Goal: Check status: Check status

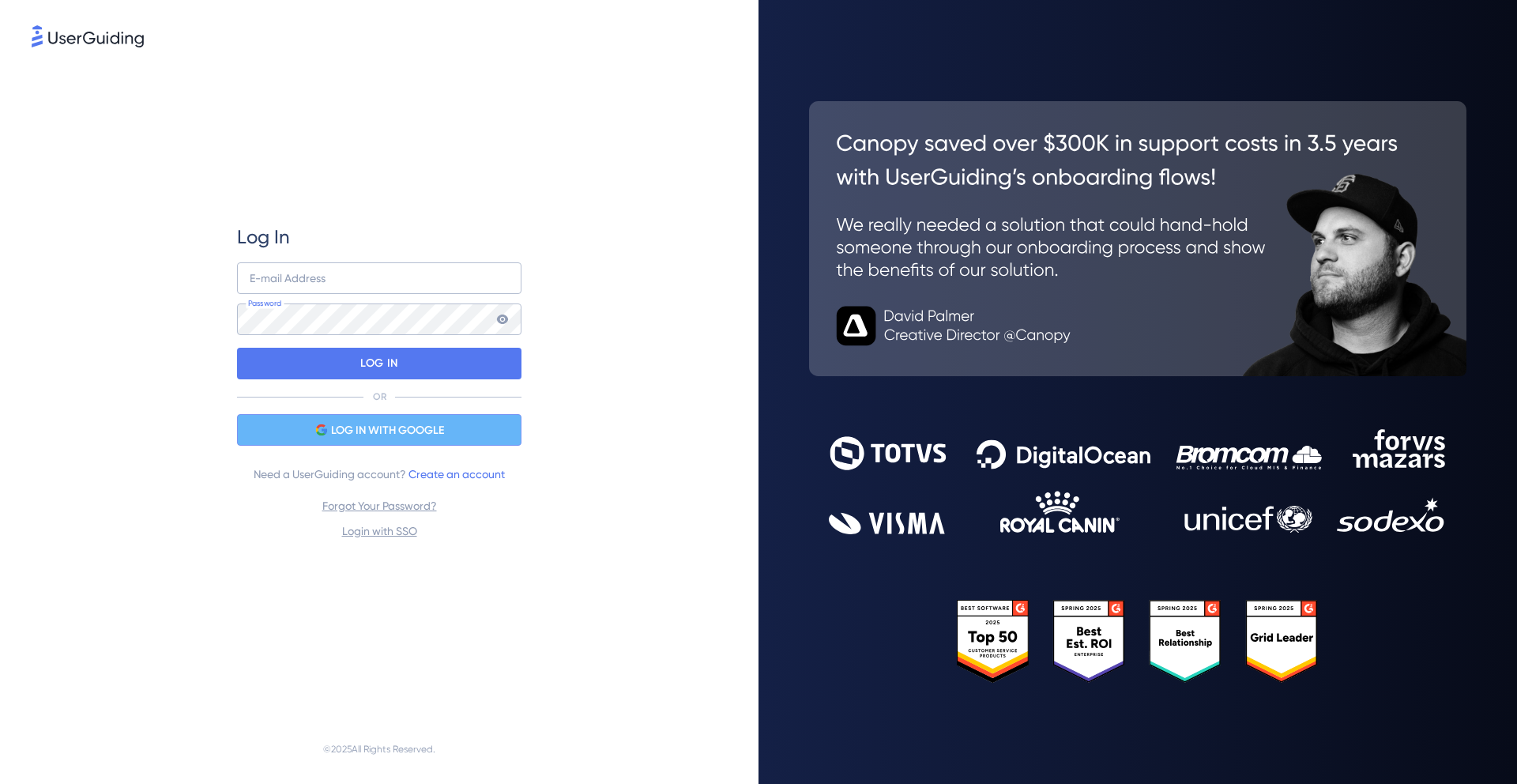
click at [428, 439] on span "LOG IN WITH GOOGLE" at bounding box center [388, 430] width 113 height 19
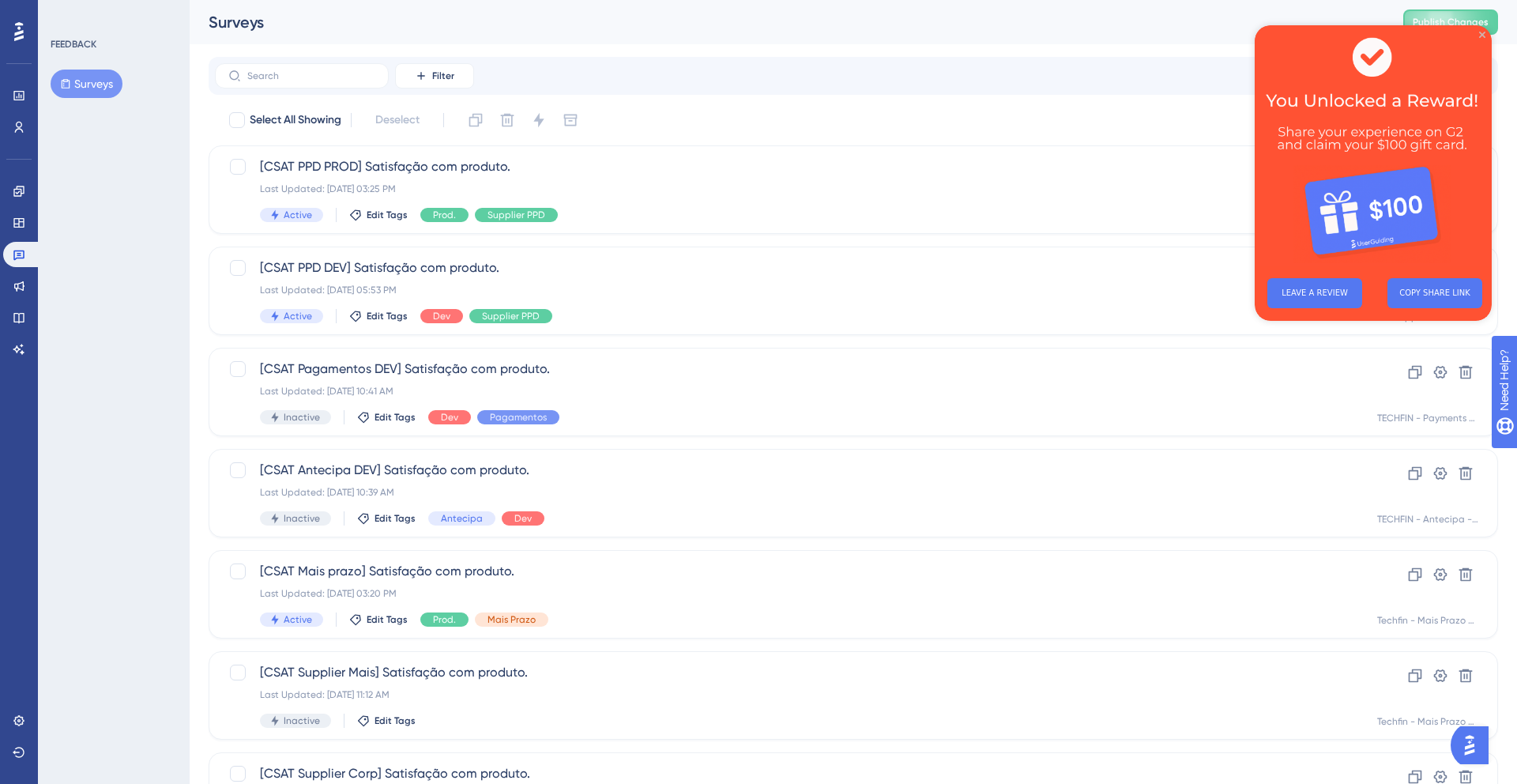
click at [1483, 33] on icon "Close Preview" at bounding box center [1482, 34] width 6 height 6
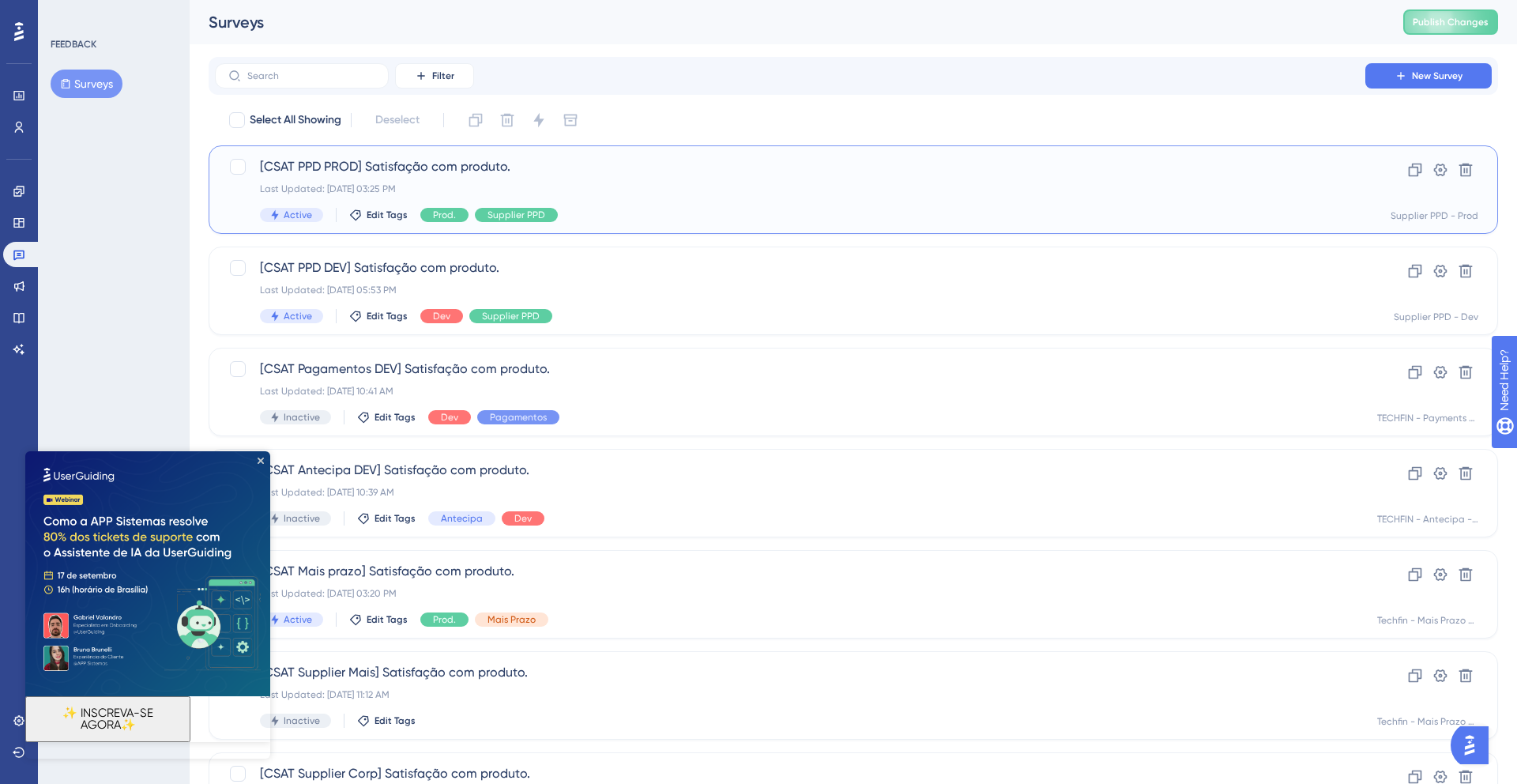
click at [701, 197] on div "[CSAT PPD PROD] Satisfação com produto. Last Updated: [DATE] 03:25 PM Active Ed…" at bounding box center [790, 190] width 1060 height 65
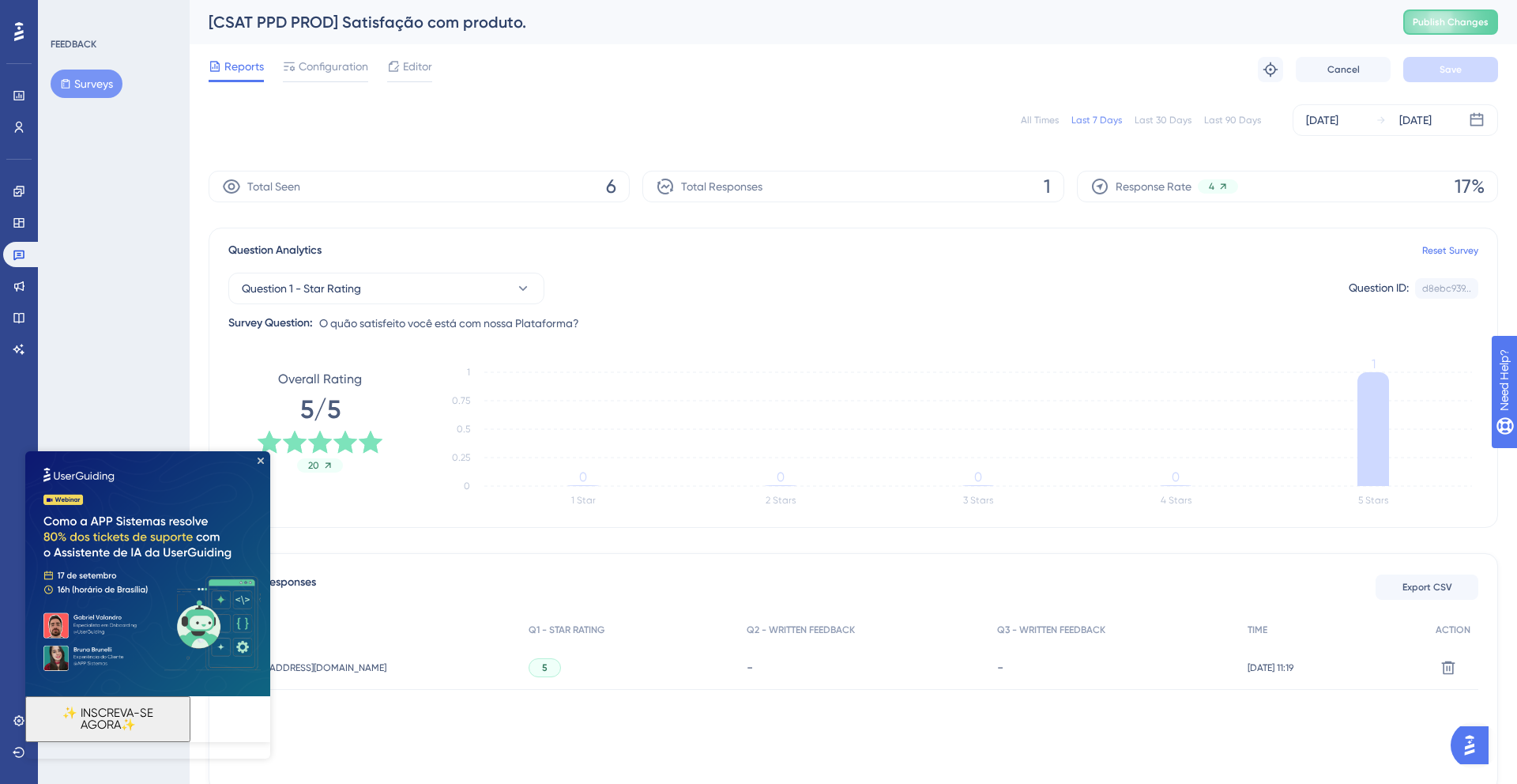
click at [1165, 114] on div "Last 30 Days" at bounding box center [1163, 120] width 57 height 13
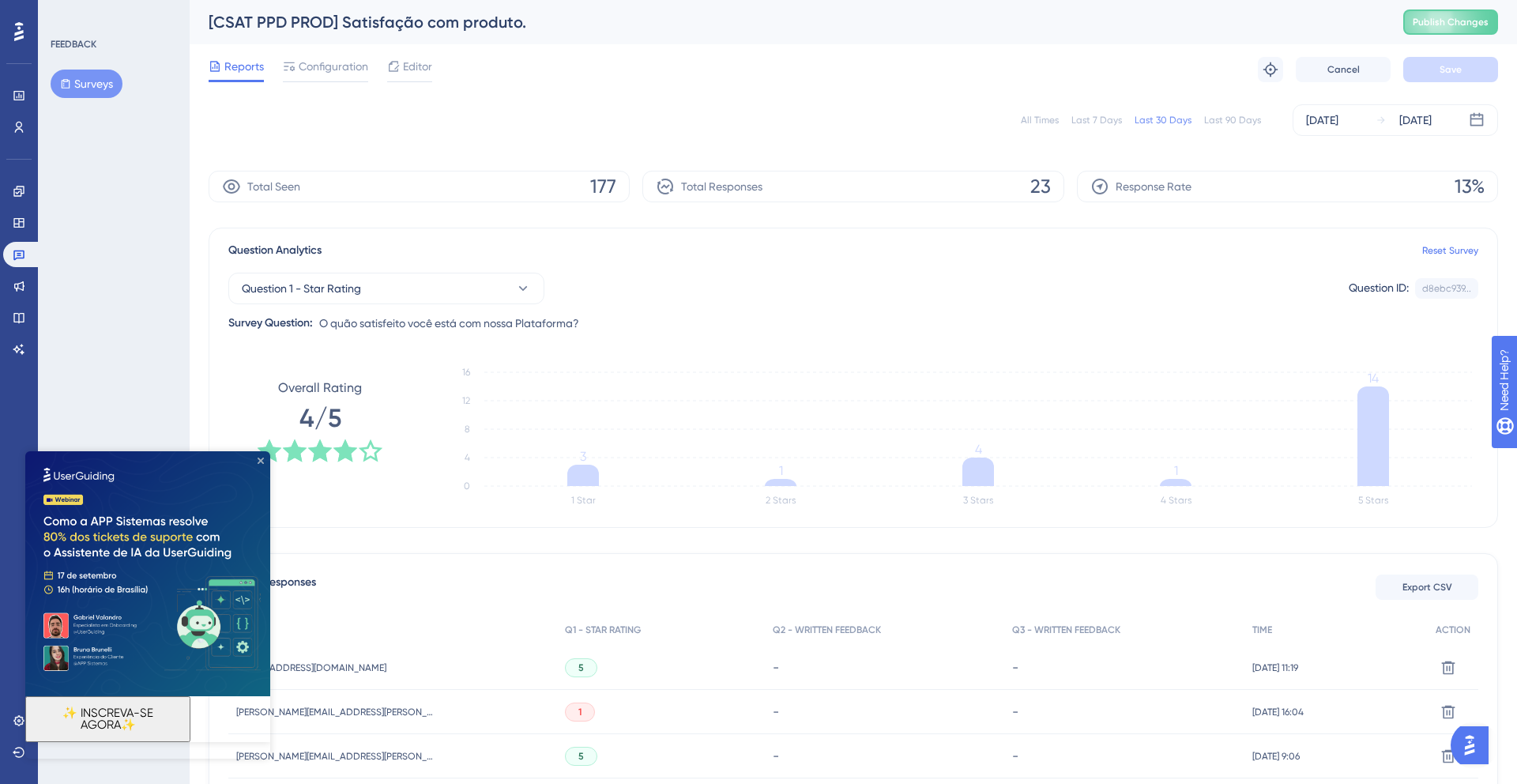
click at [262, 461] on icon "Close Preview" at bounding box center [260, 460] width 6 height 6
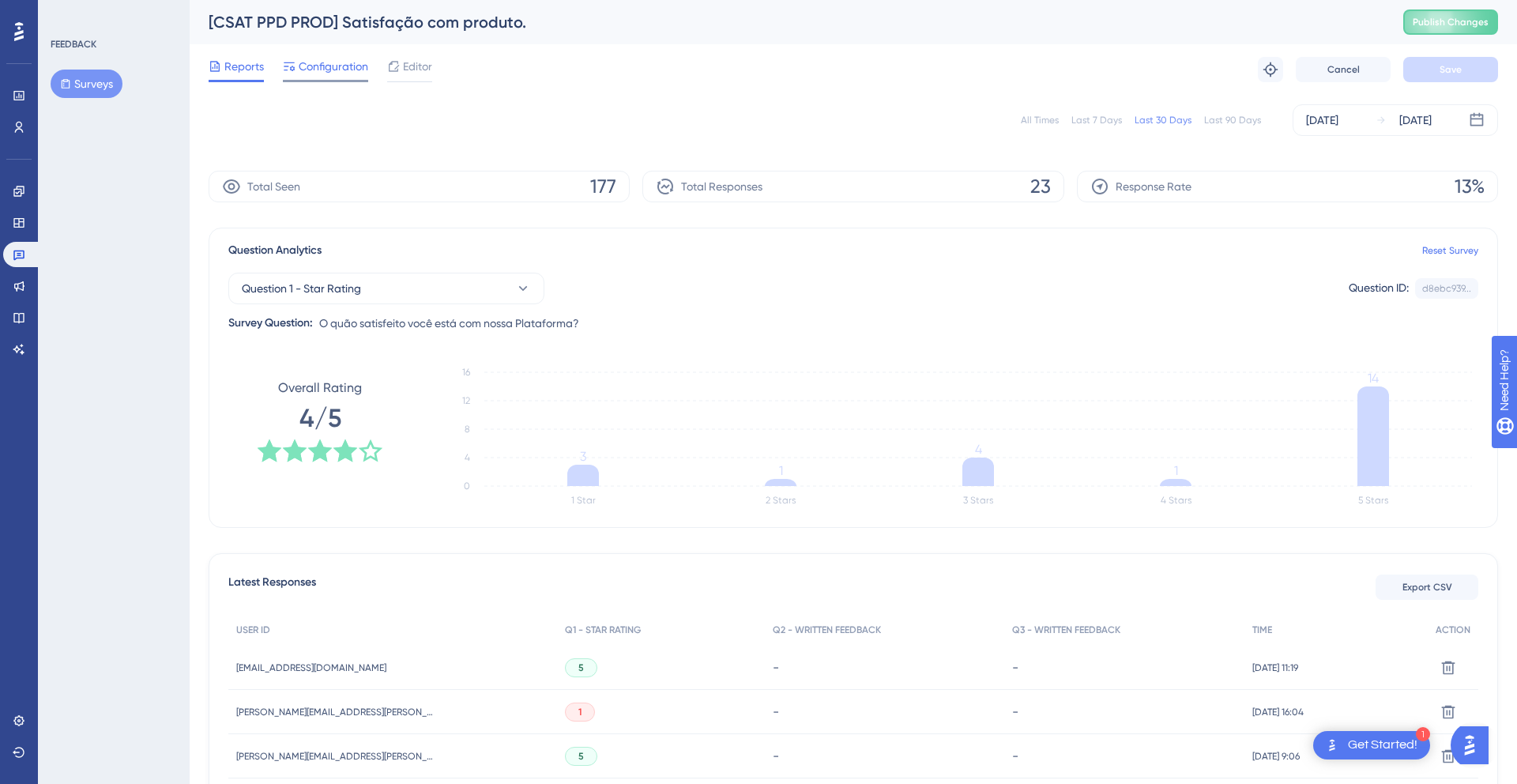
click at [314, 62] on span "Configuration" at bounding box center [334, 66] width 70 height 19
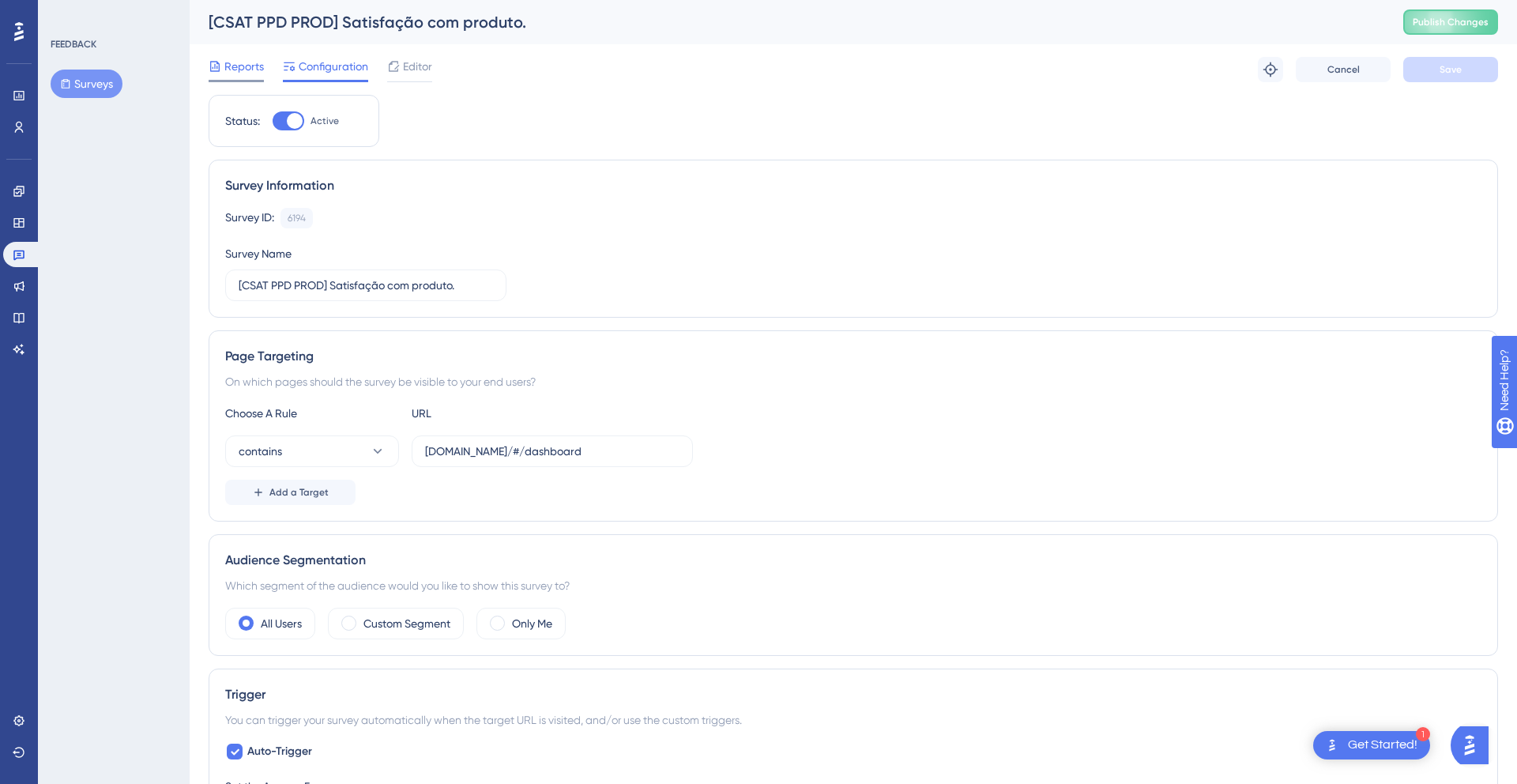
click at [243, 67] on span "Reports" at bounding box center [244, 66] width 39 height 19
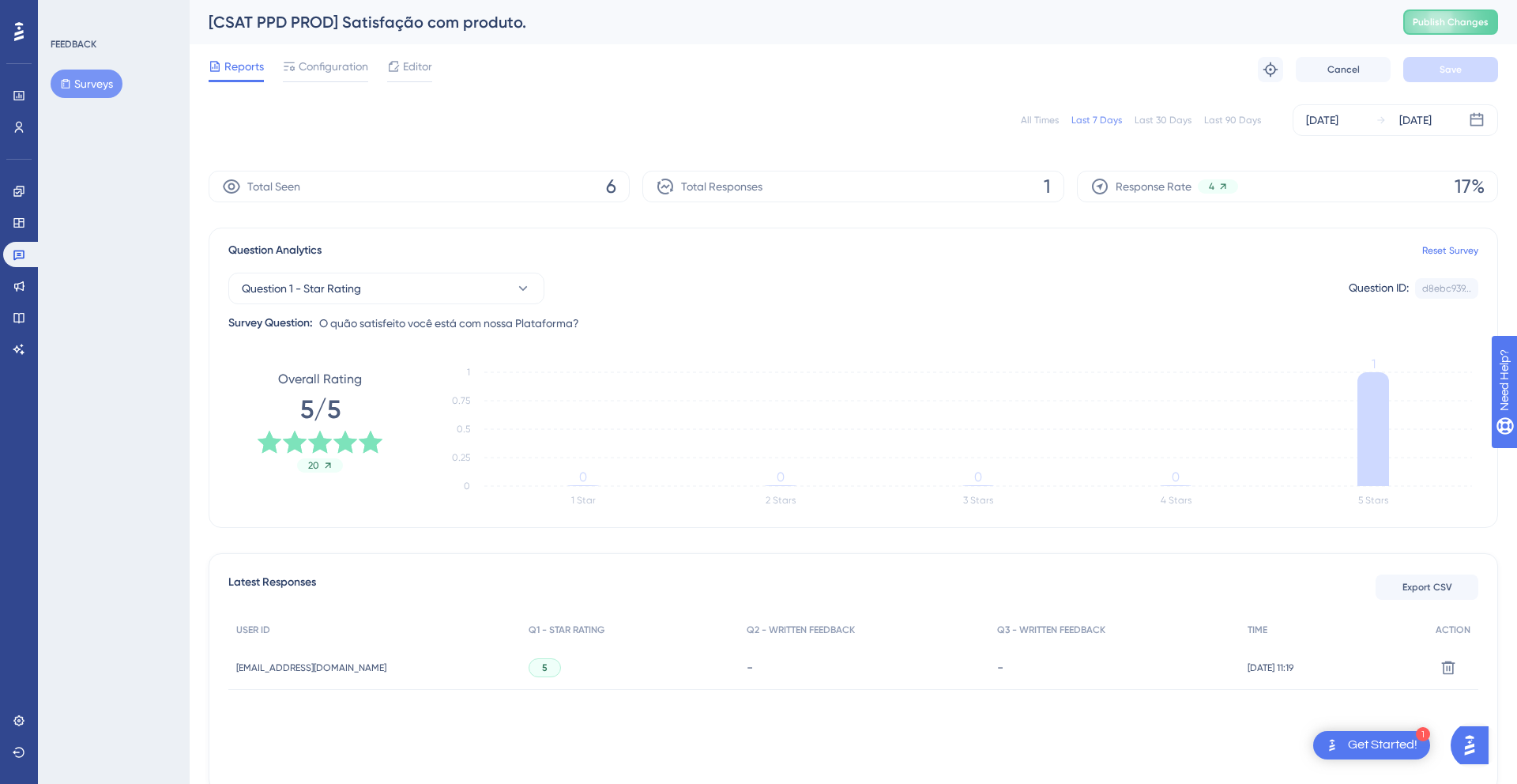
click at [1153, 114] on div "Last 30 Days" at bounding box center [1163, 120] width 57 height 13
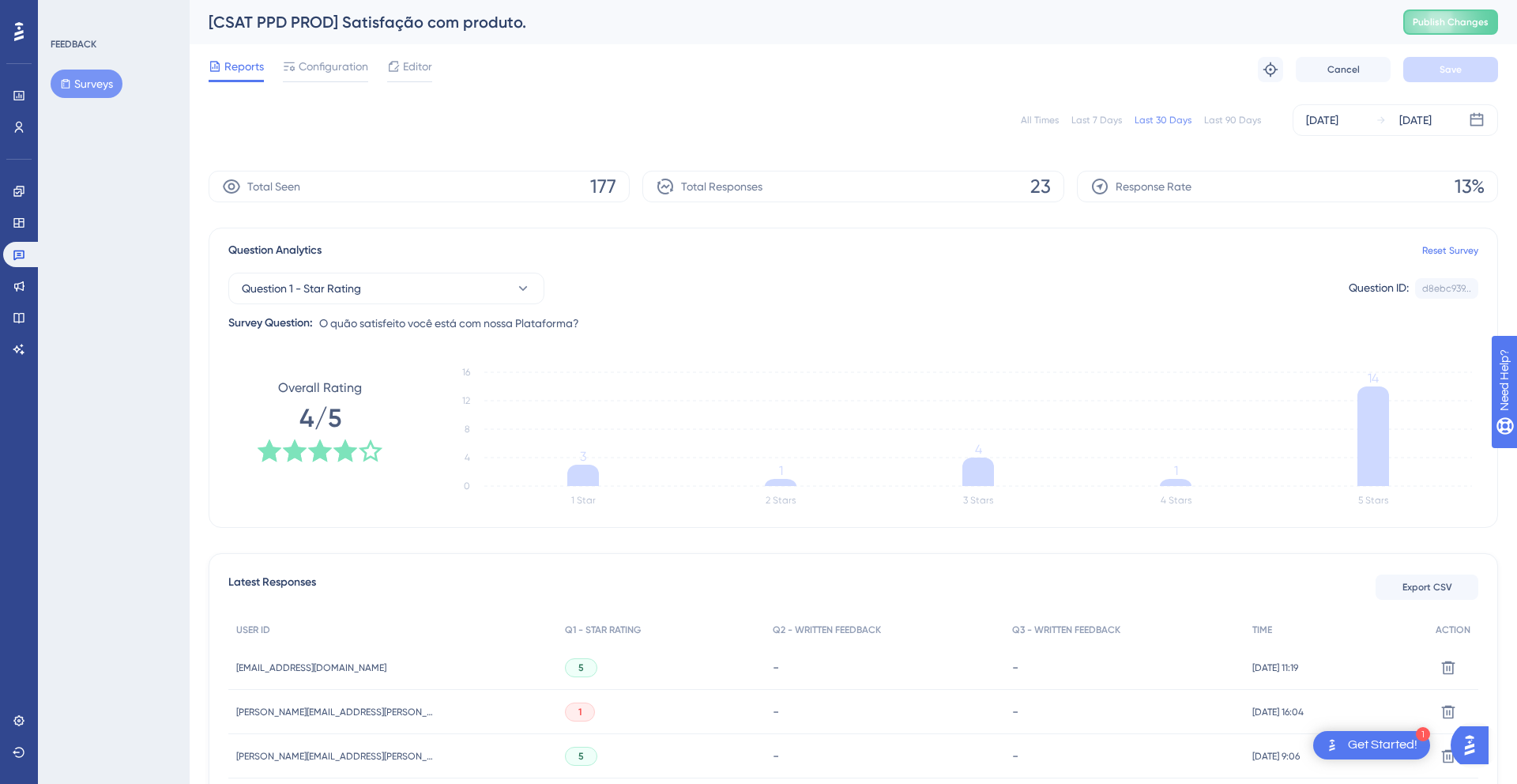
click at [1005, 177] on div "Total Responses 23" at bounding box center [853, 186] width 421 height 32
